Goal: Information Seeking & Learning: Learn about a topic

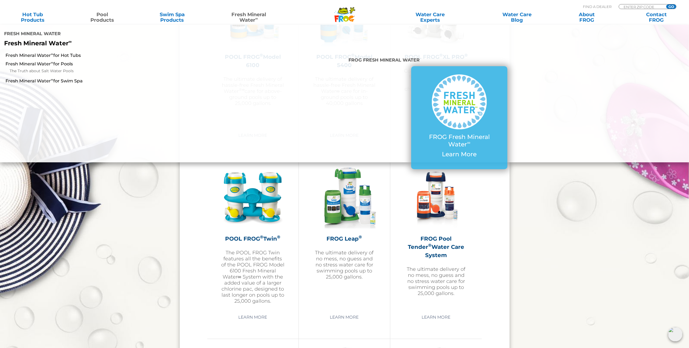
scroll to position [857, 0]
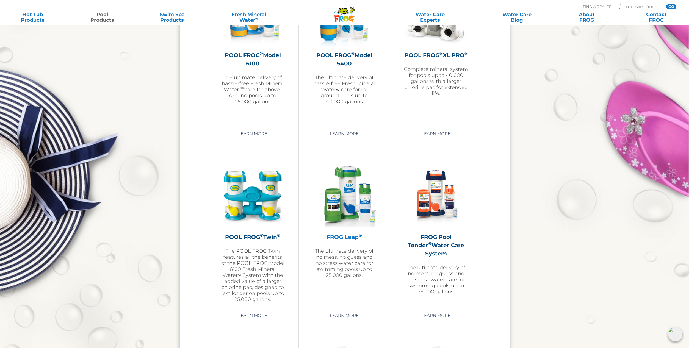
click at [345, 195] on img at bounding box center [344, 196] width 64 height 64
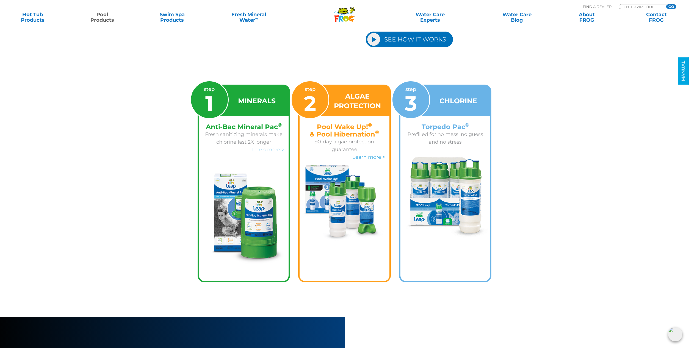
scroll to position [842, 0]
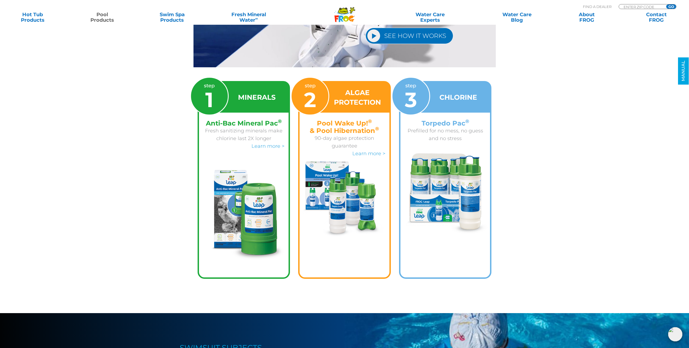
click at [458, 159] on img at bounding box center [445, 193] width 85 height 81
click at [448, 95] on div "CHLORINE" at bounding box center [445, 97] width 90 height 30
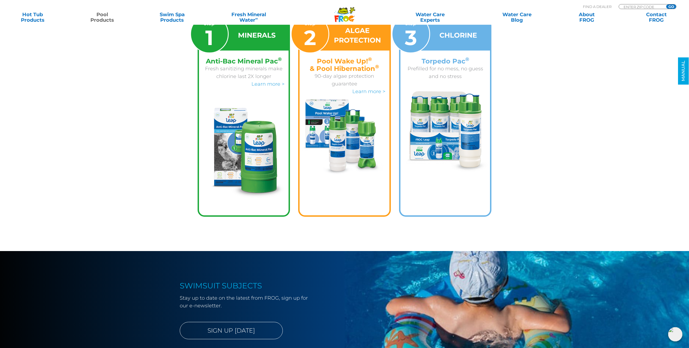
scroll to position [907, 0]
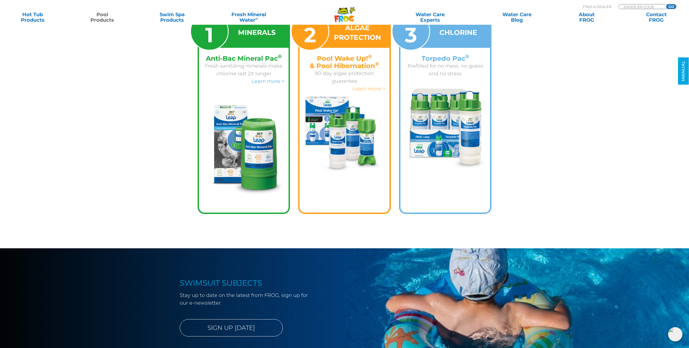
click at [370, 86] on link "Learn more >" at bounding box center [368, 89] width 33 height 6
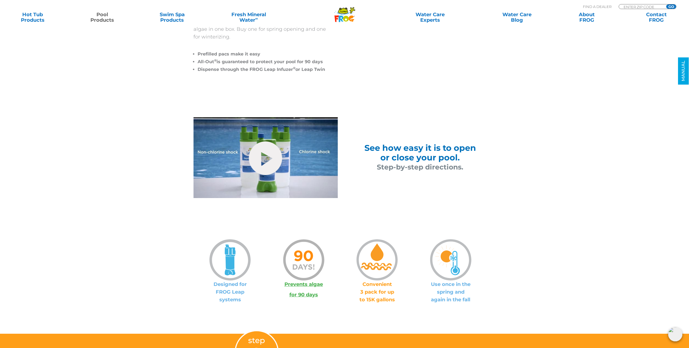
scroll to position [272, 0]
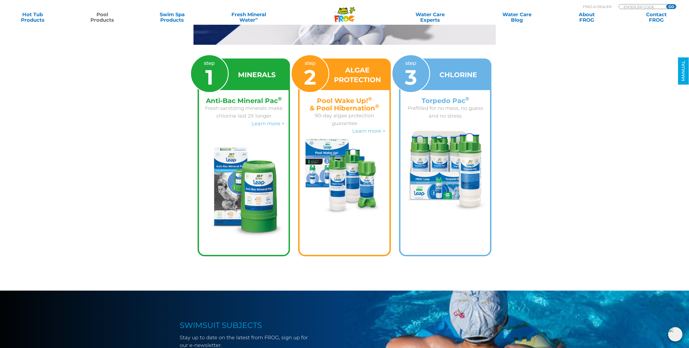
scroll to position [853, 0]
